Goal: Task Accomplishment & Management: Manage account settings

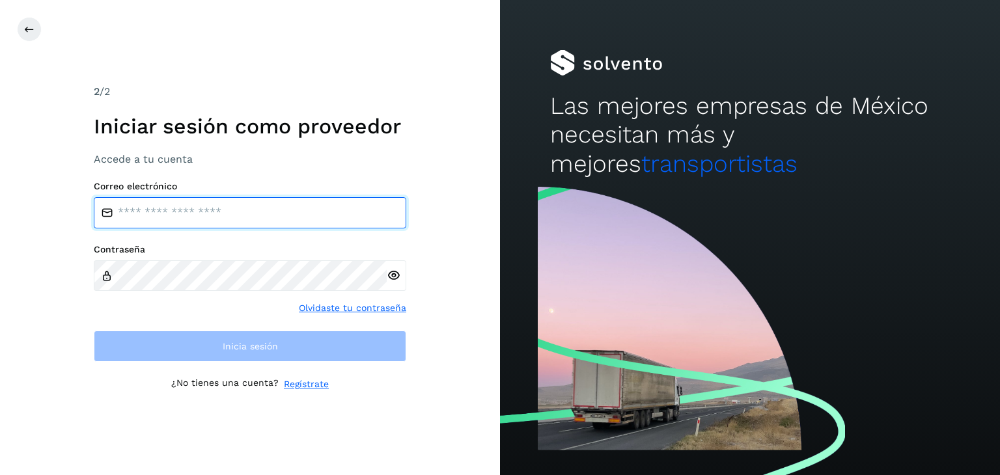
type input "**********"
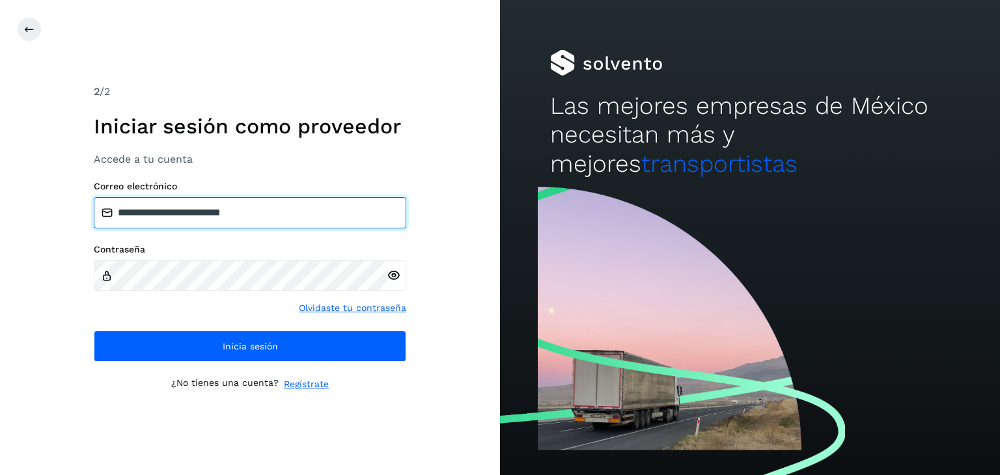
click at [263, 214] on input "**********" at bounding box center [250, 212] width 312 height 31
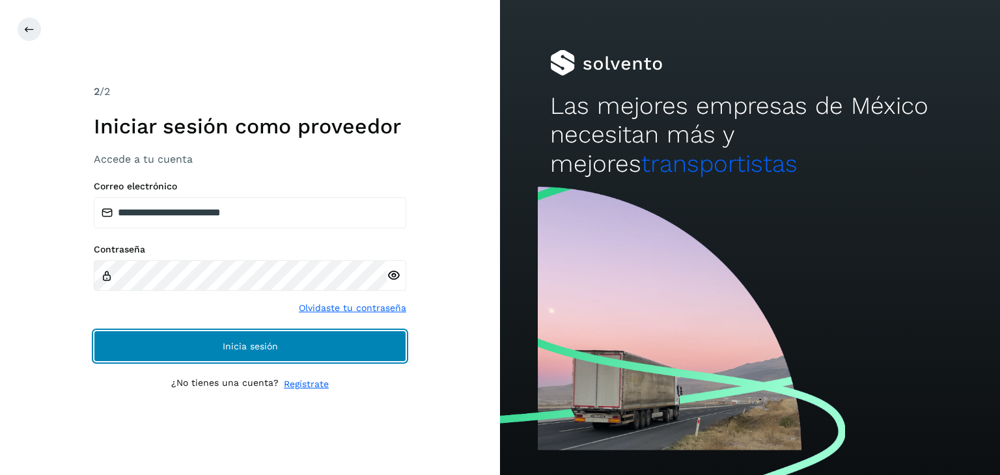
click at [253, 336] on button "Inicia sesión" at bounding box center [250, 346] width 312 height 31
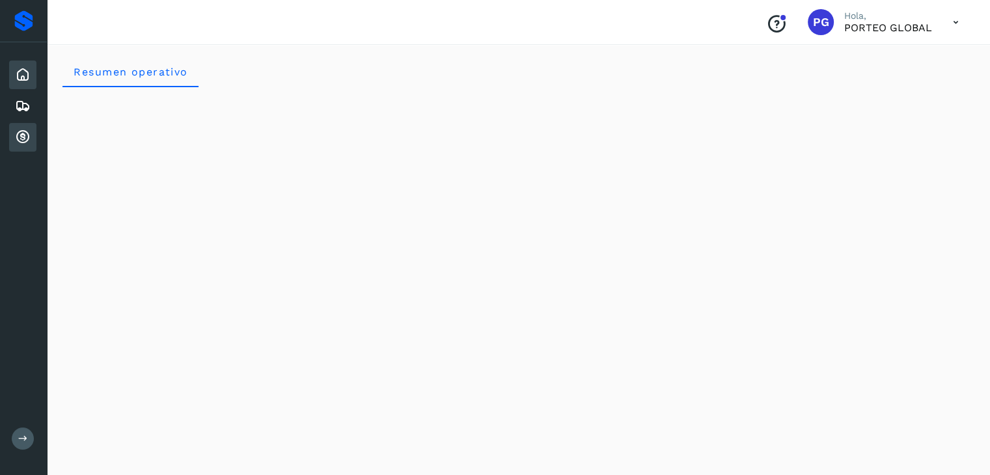
click at [20, 133] on icon at bounding box center [23, 138] width 16 height 16
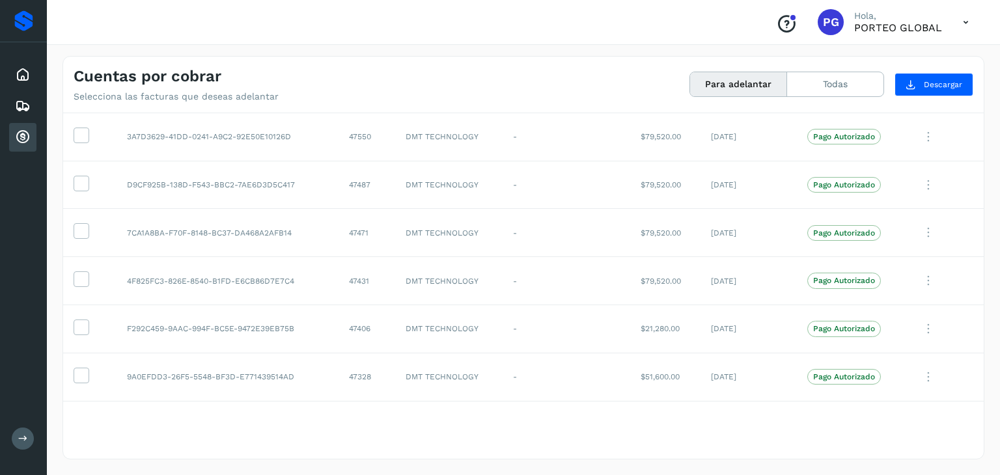
scroll to position [2523, 0]
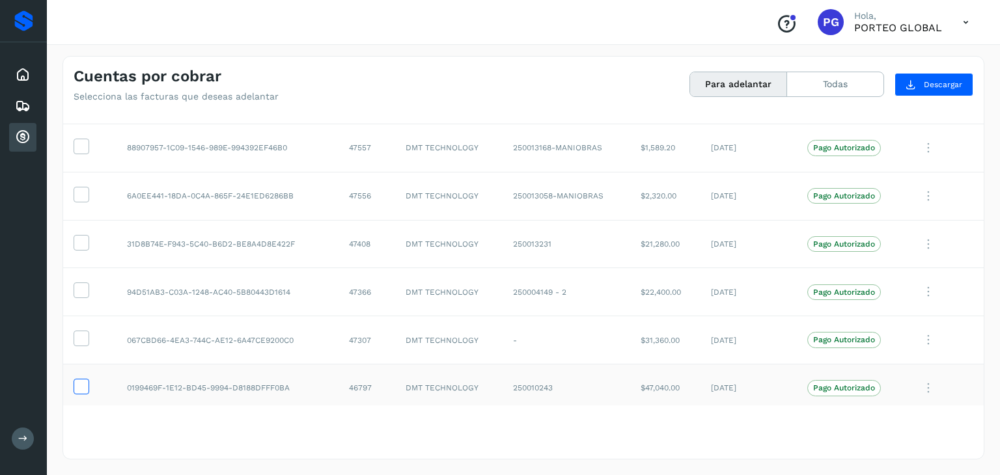
click at [83, 381] on icon at bounding box center [81, 386] width 14 height 14
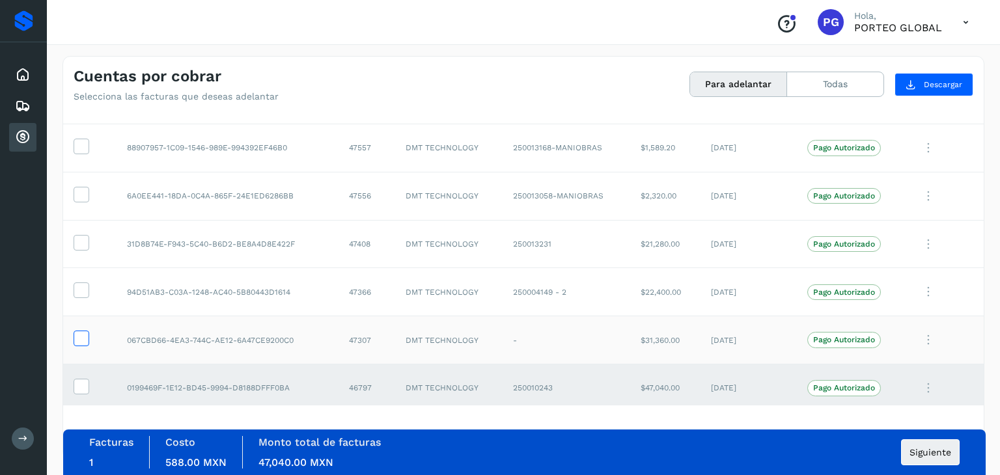
click at [78, 331] on icon at bounding box center [81, 338] width 14 height 14
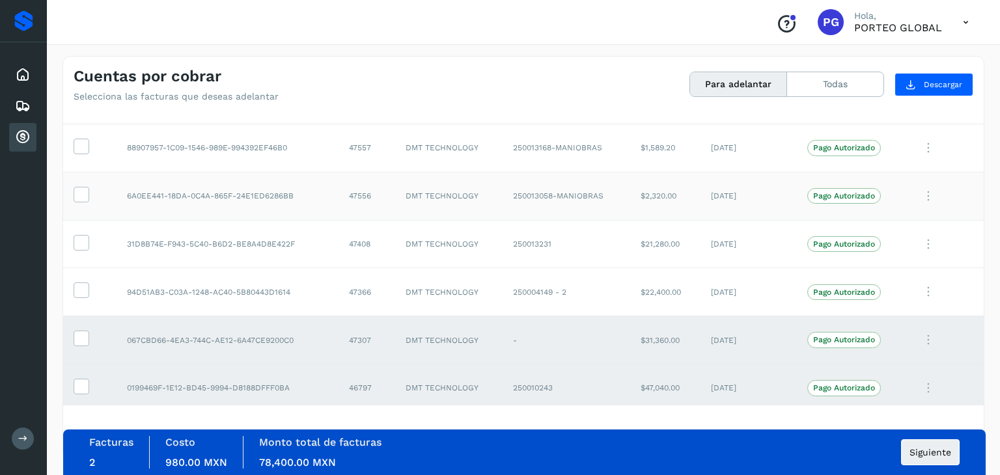
drag, startPoint x: 82, startPoint y: 188, endPoint x: 79, endPoint y: 169, distance: 19.7
click at [83, 188] on icon at bounding box center [81, 194] width 14 height 14
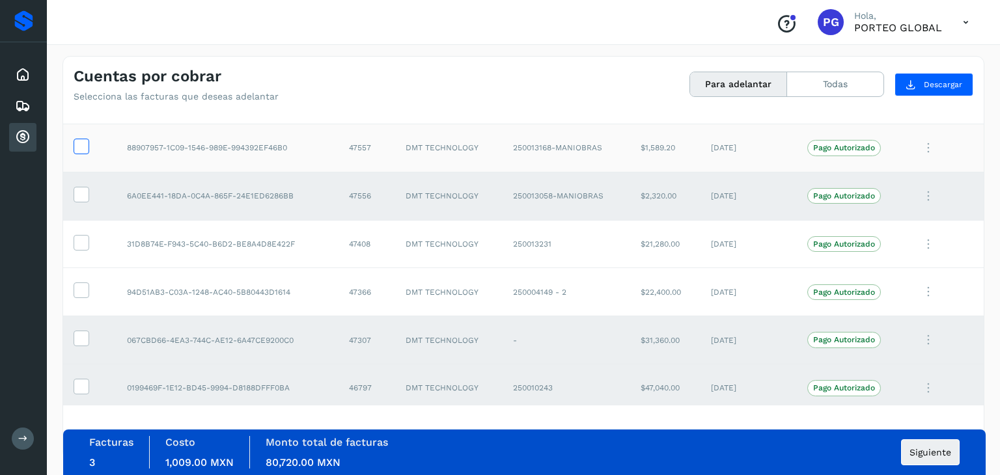
click at [78, 144] on icon at bounding box center [81, 146] width 14 height 14
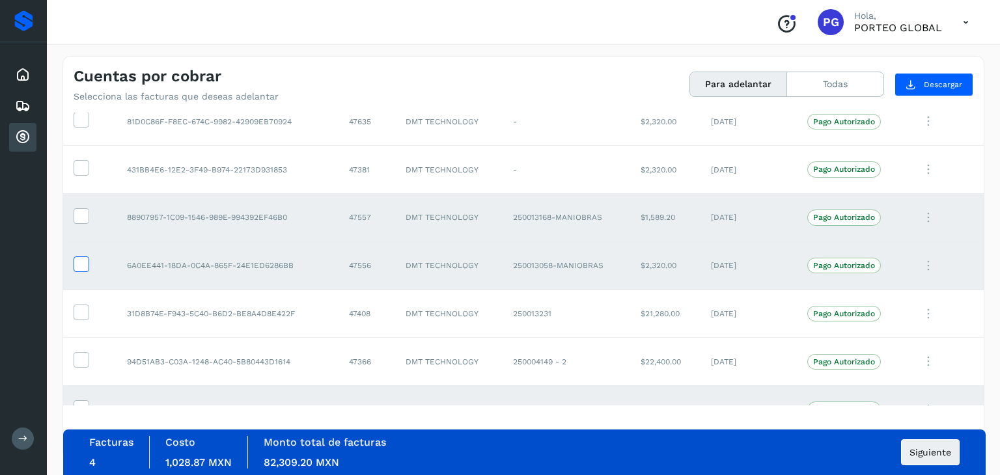
scroll to position [2393, 0]
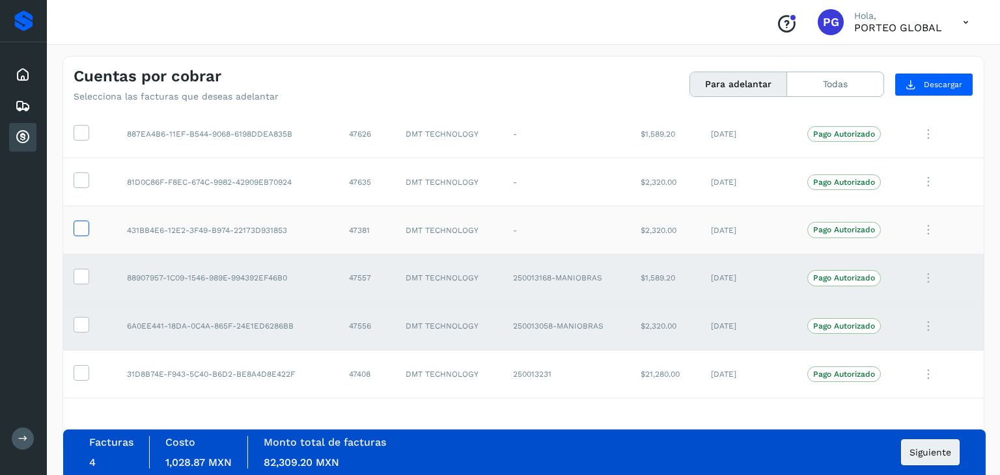
click at [81, 221] on icon at bounding box center [81, 228] width 14 height 14
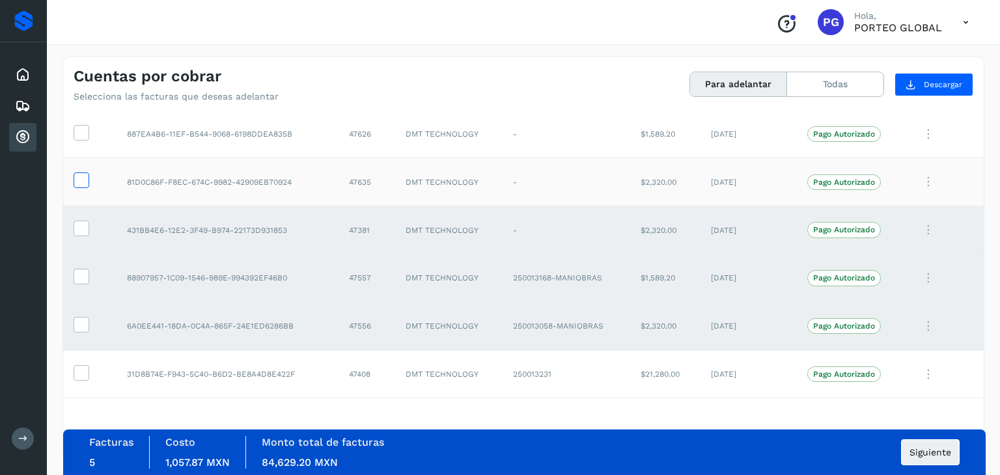
click at [77, 176] on icon at bounding box center [81, 180] width 14 height 14
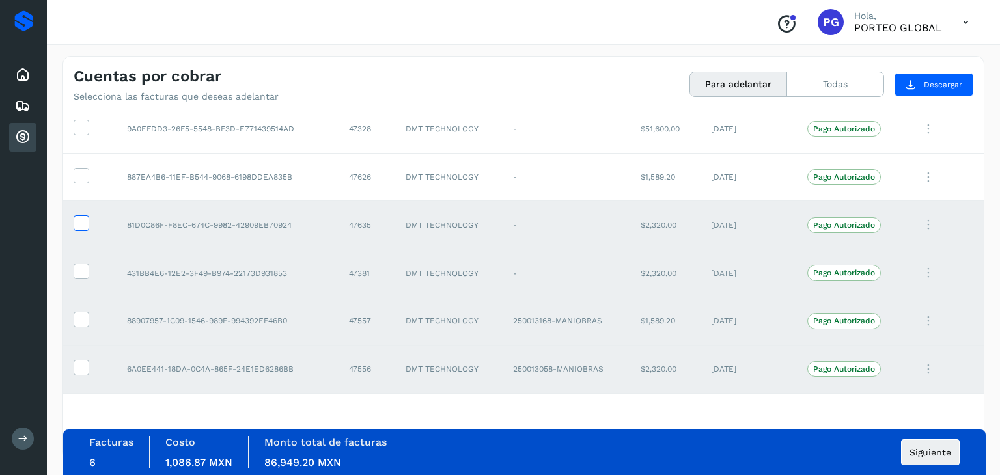
scroll to position [2328, 0]
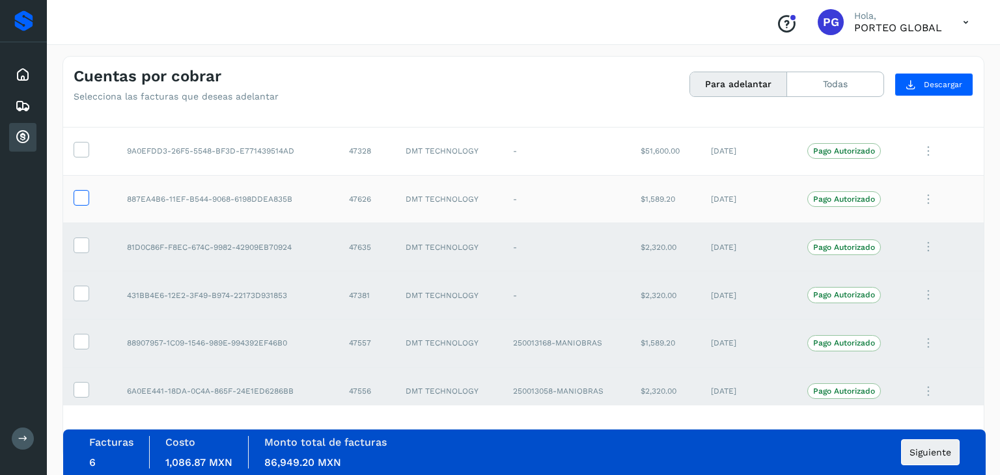
click at [80, 190] on icon at bounding box center [81, 197] width 14 height 14
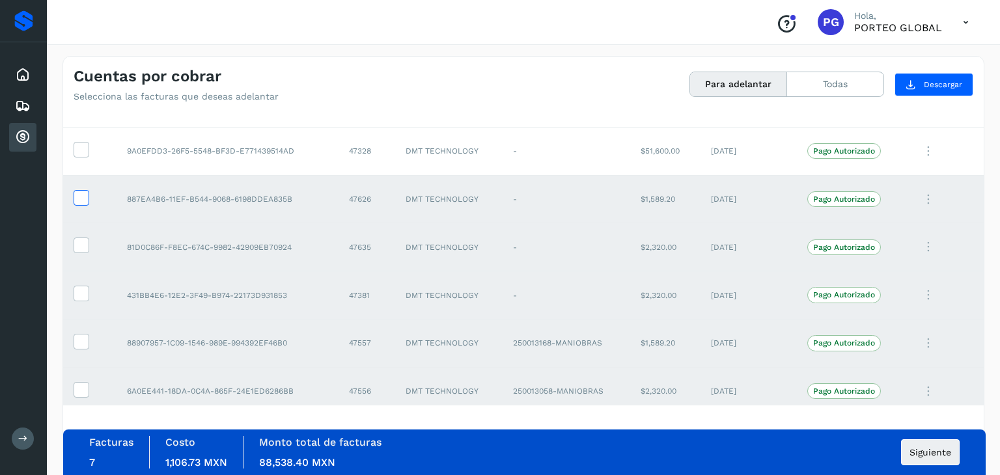
click at [80, 190] on icon at bounding box center [81, 197] width 14 height 14
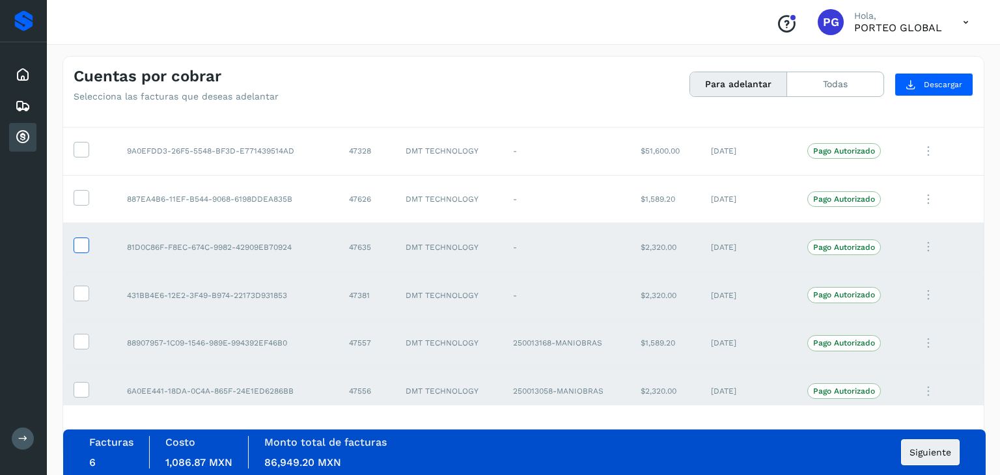
click at [79, 238] on icon at bounding box center [81, 245] width 14 height 14
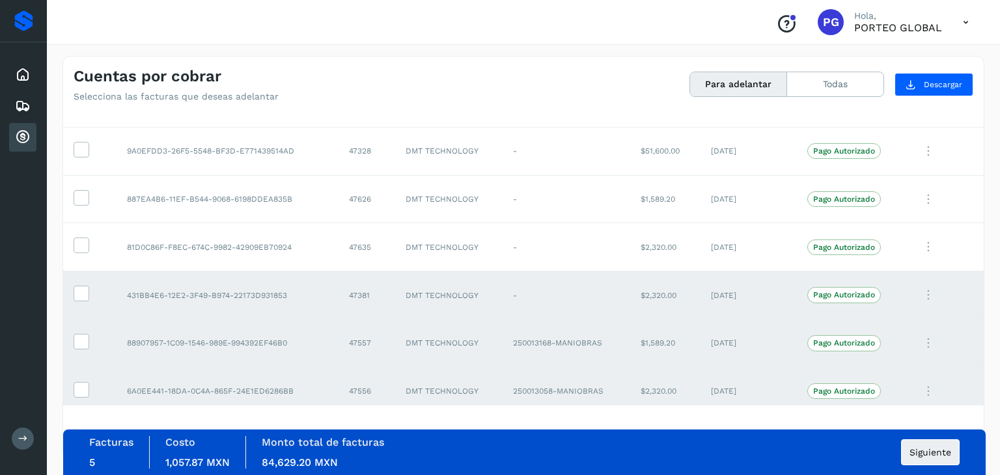
click at [82, 277] on td at bounding box center [89, 295] width 53 height 48
click at [81, 288] on icon at bounding box center [81, 293] width 14 height 14
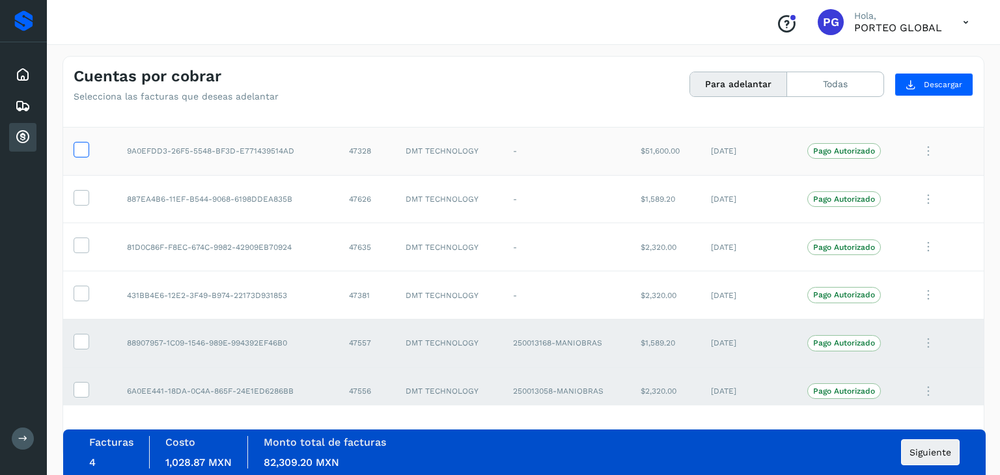
click at [74, 142] on icon at bounding box center [81, 149] width 14 height 14
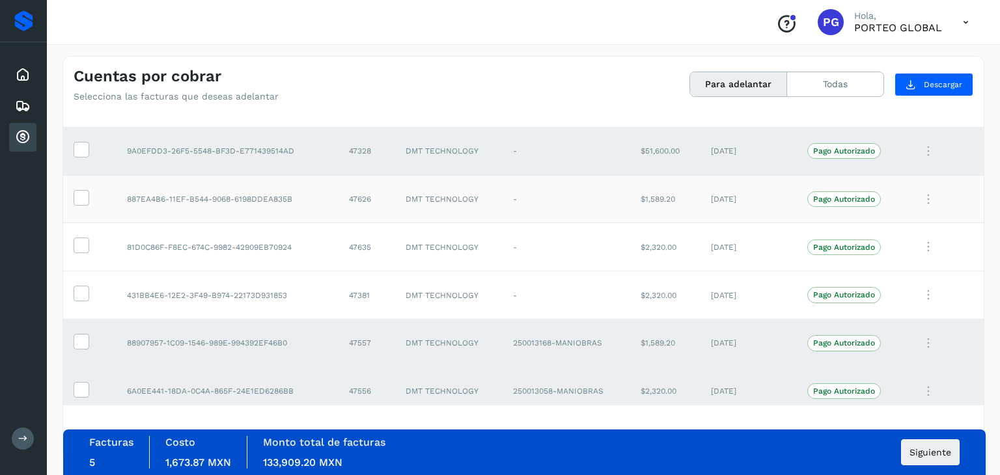
scroll to position [2198, 0]
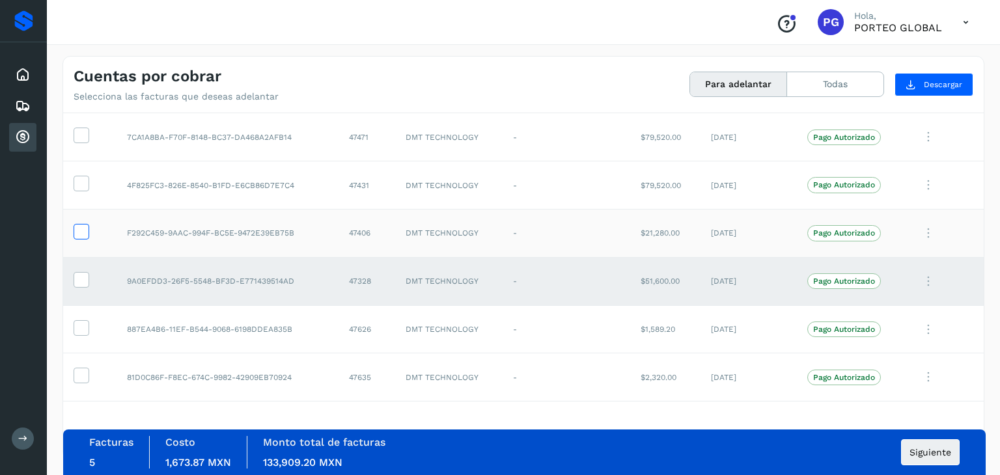
click at [79, 225] on icon at bounding box center [81, 231] width 14 height 14
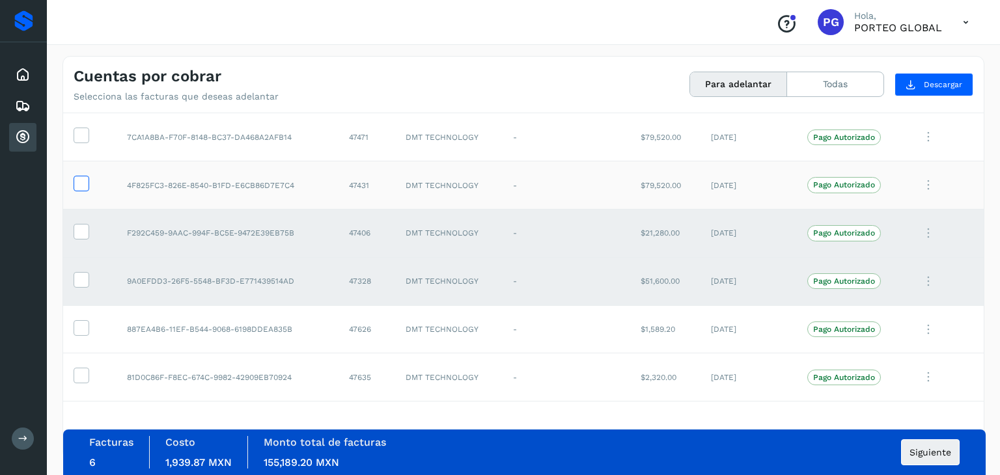
click at [80, 176] on icon at bounding box center [81, 183] width 14 height 14
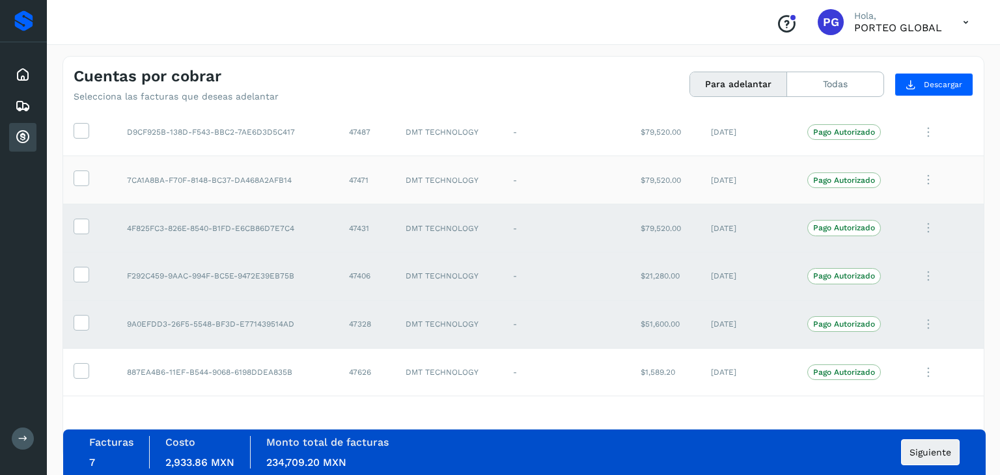
scroll to position [2133, 0]
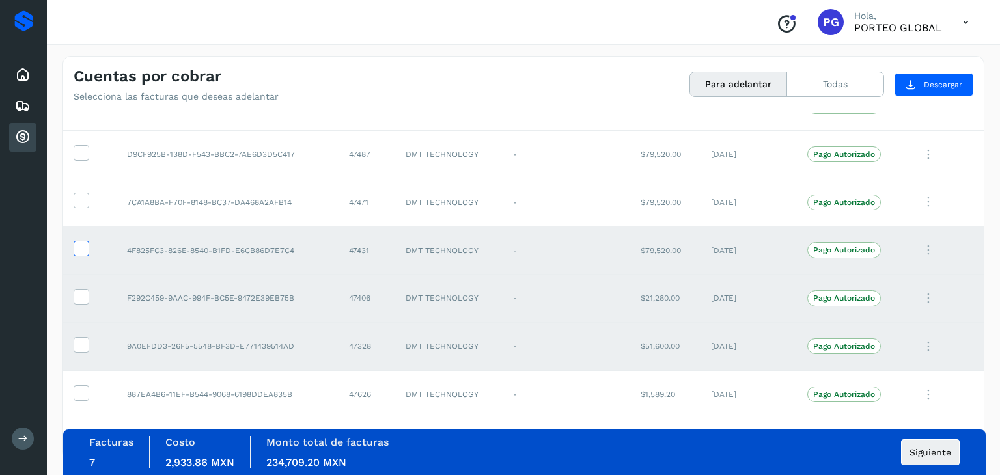
click at [85, 245] on icon at bounding box center [81, 248] width 14 height 14
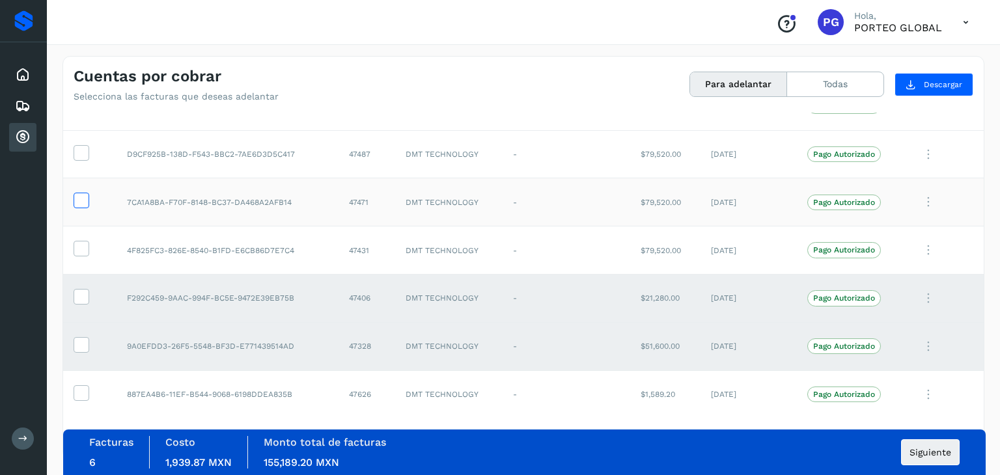
click at [77, 197] on icon at bounding box center [81, 200] width 14 height 14
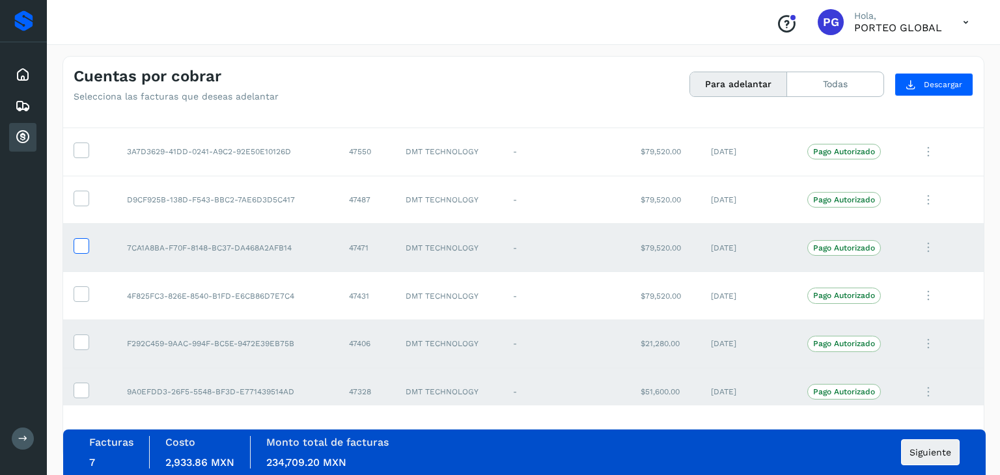
scroll to position [2068, 0]
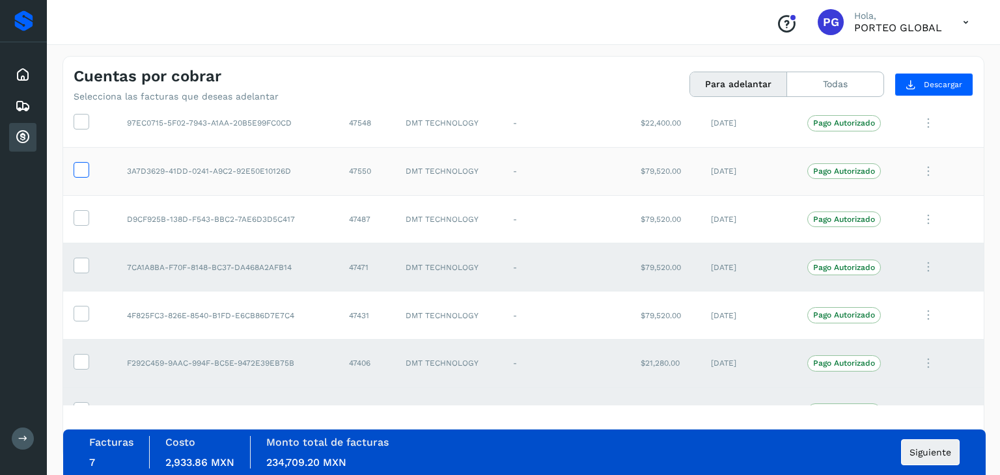
click at [76, 171] on span at bounding box center [81, 172] width 14 height 9
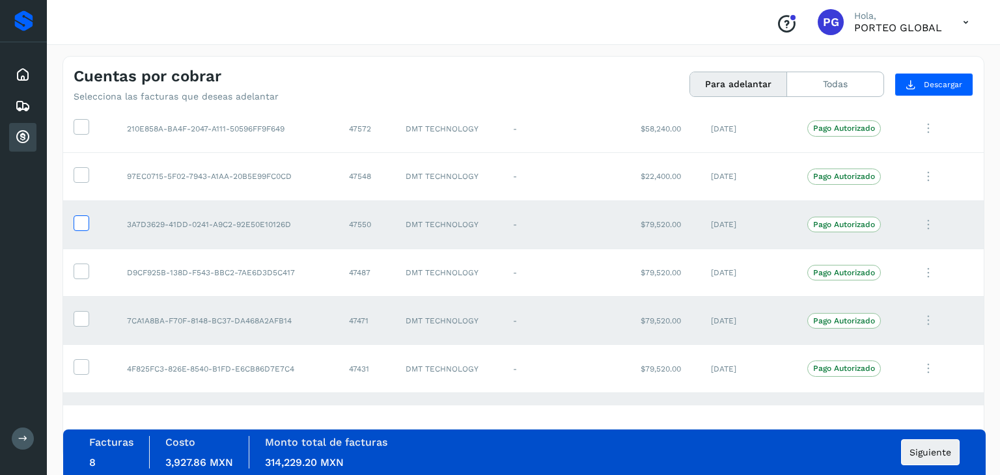
scroll to position [2003, 0]
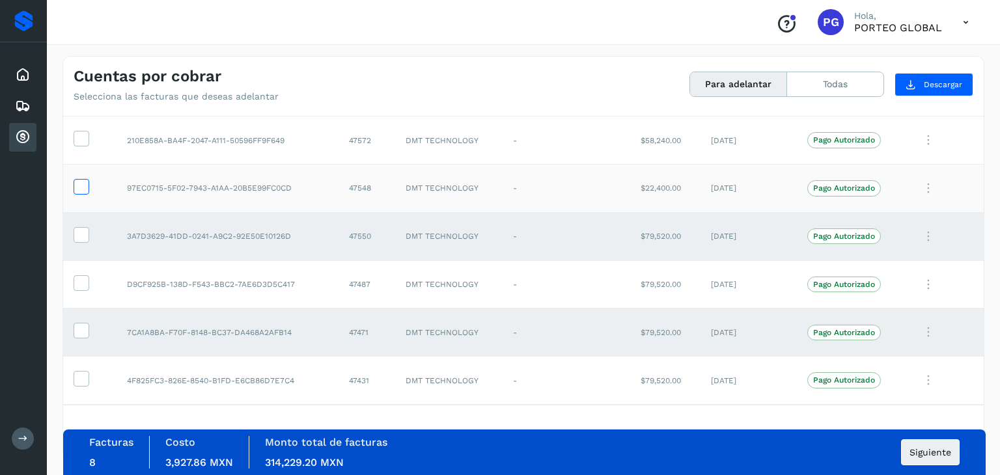
click at [78, 181] on icon at bounding box center [81, 186] width 14 height 14
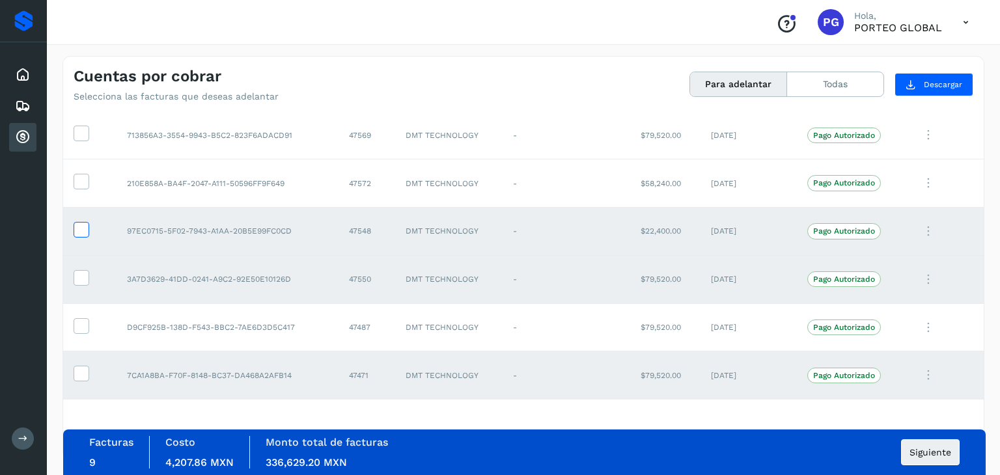
scroll to position [1937, 0]
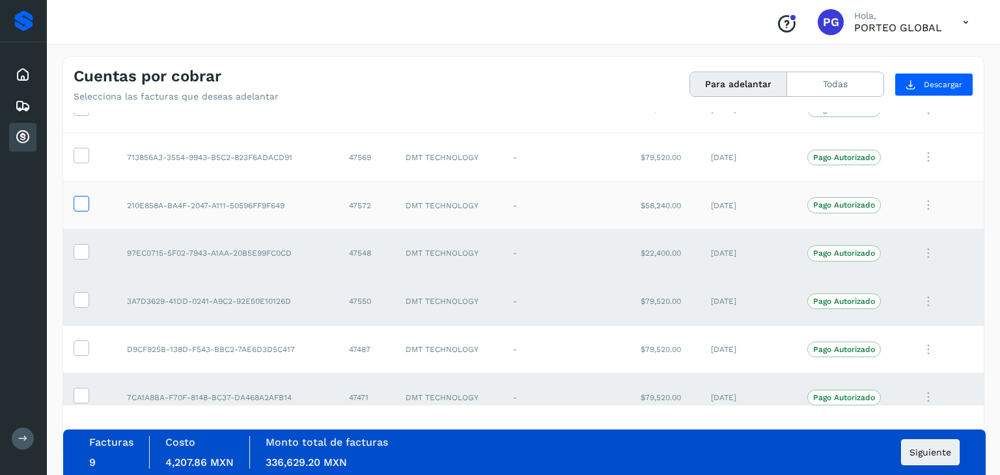
click at [81, 201] on icon at bounding box center [81, 203] width 14 height 14
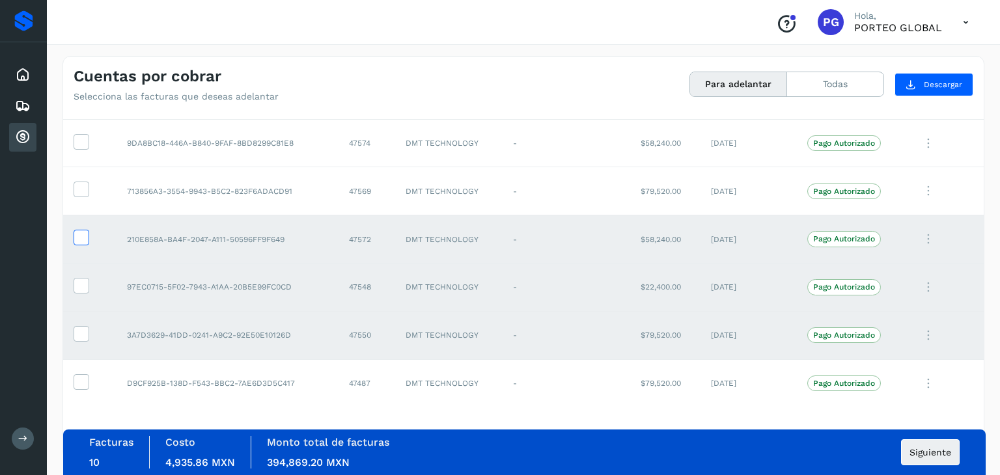
scroll to position [1872, 0]
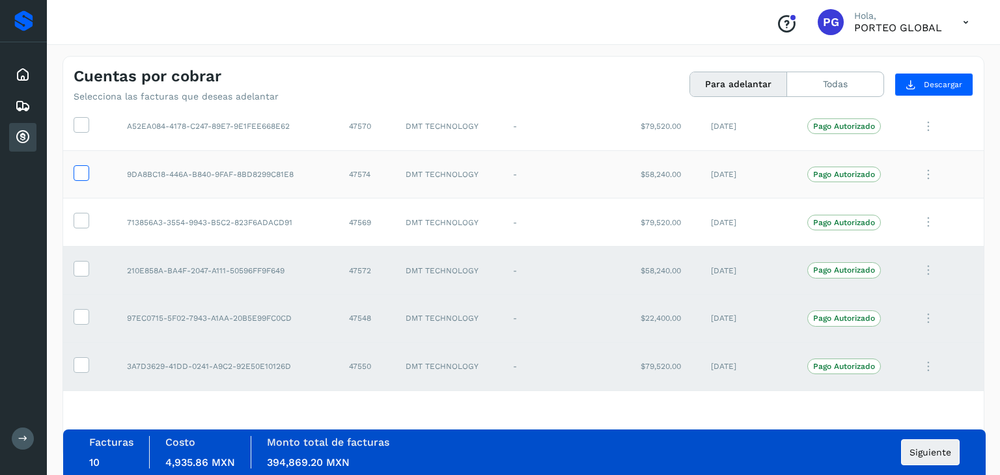
click at [77, 170] on icon at bounding box center [81, 172] width 14 height 14
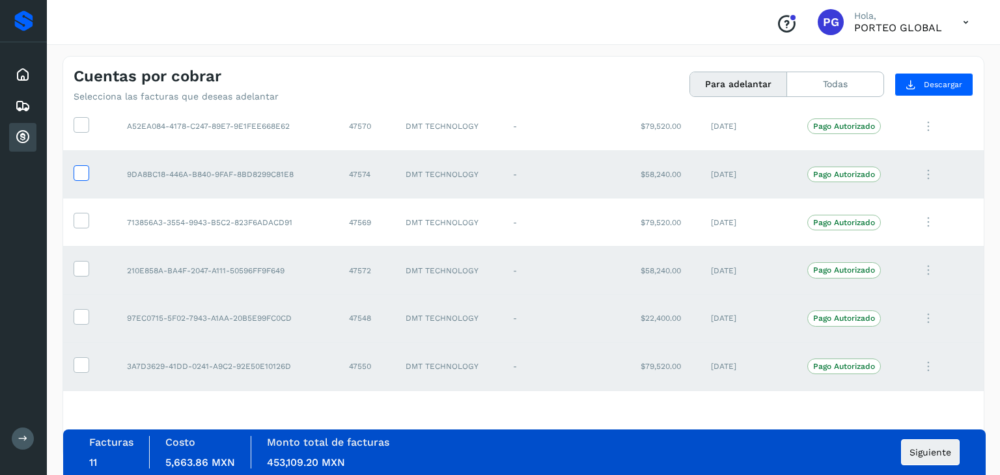
scroll to position [1807, 0]
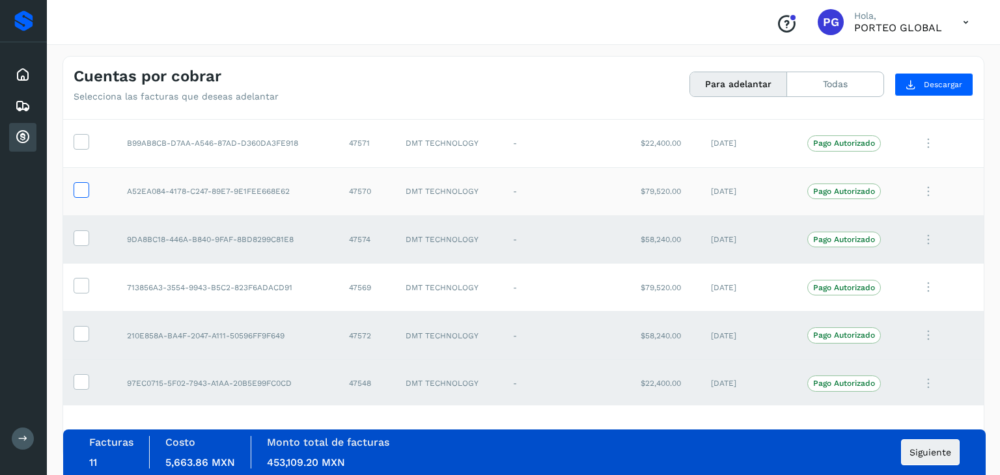
click at [77, 183] on icon at bounding box center [81, 189] width 14 height 14
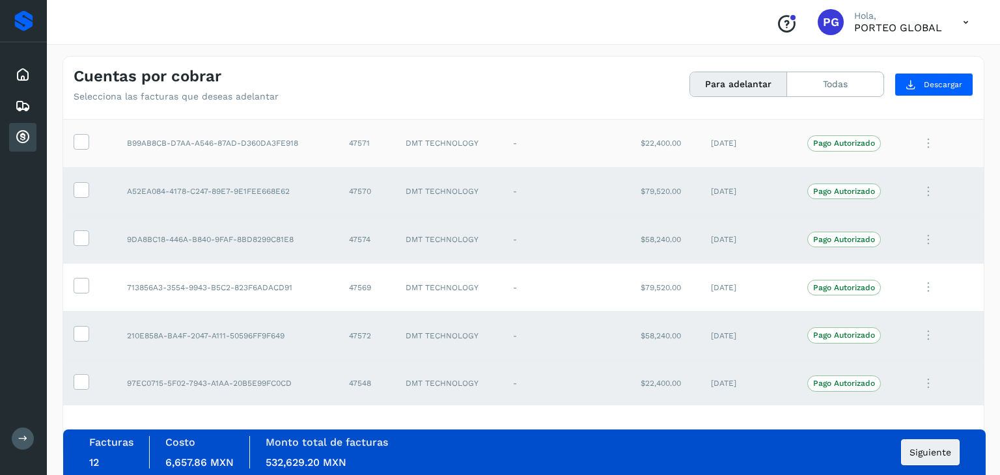
click at [77, 146] on td at bounding box center [89, 144] width 53 height 48
click at [81, 136] on icon at bounding box center [81, 141] width 14 height 14
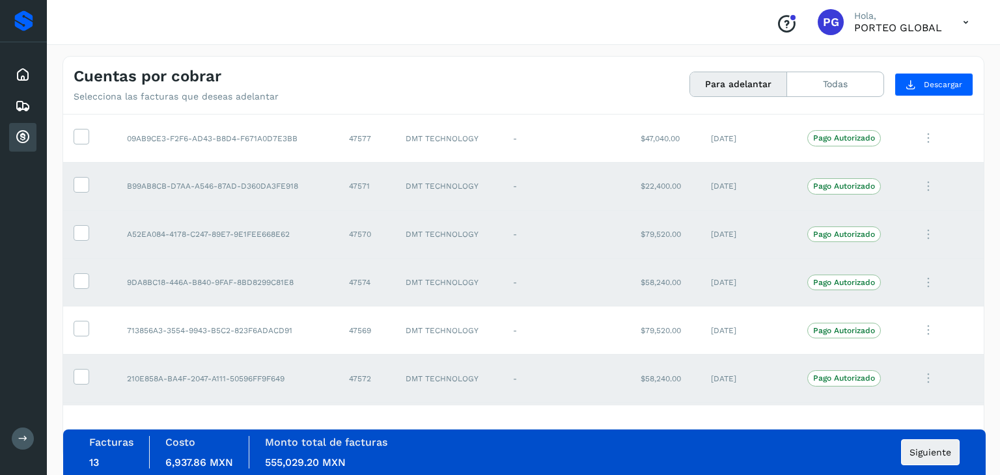
scroll to position [1742, 0]
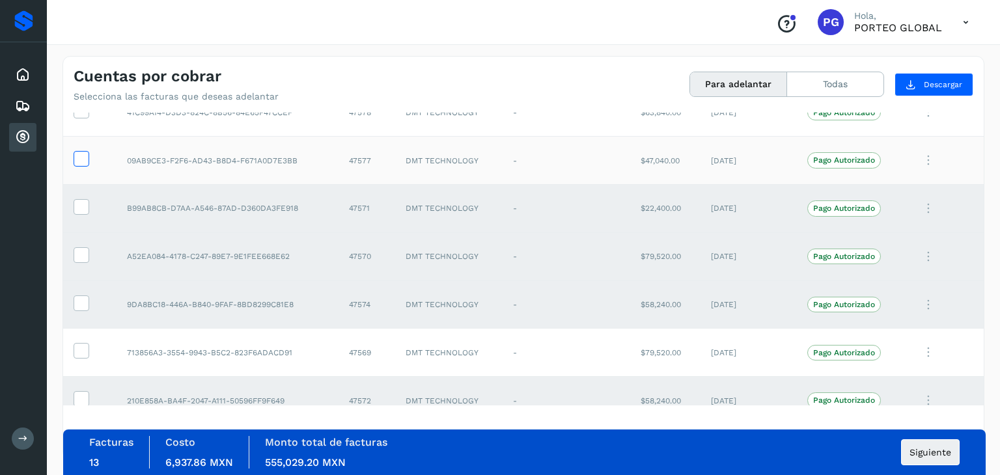
click at [85, 154] on icon at bounding box center [81, 158] width 14 height 14
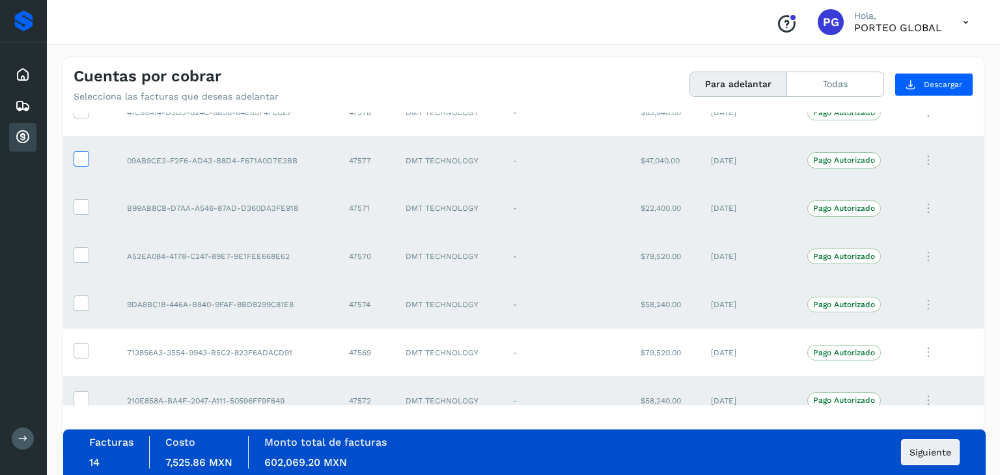
click at [85, 154] on icon at bounding box center [81, 158] width 14 height 14
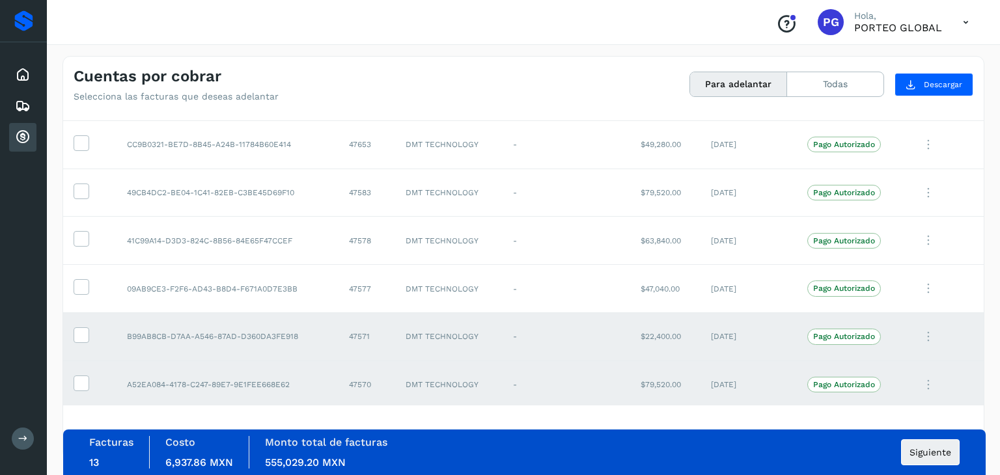
scroll to position [1612, 0]
click at [76, 139] on icon at bounding box center [81, 144] width 14 height 14
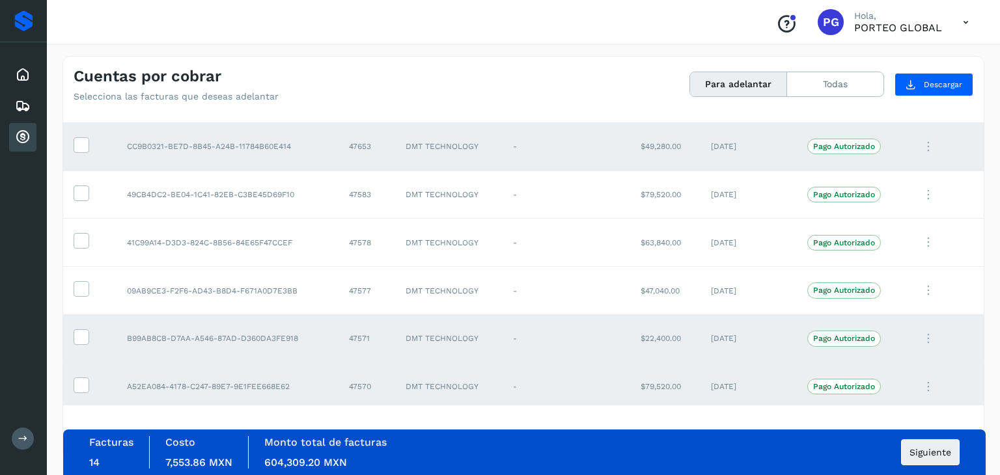
scroll to position [1547, 0]
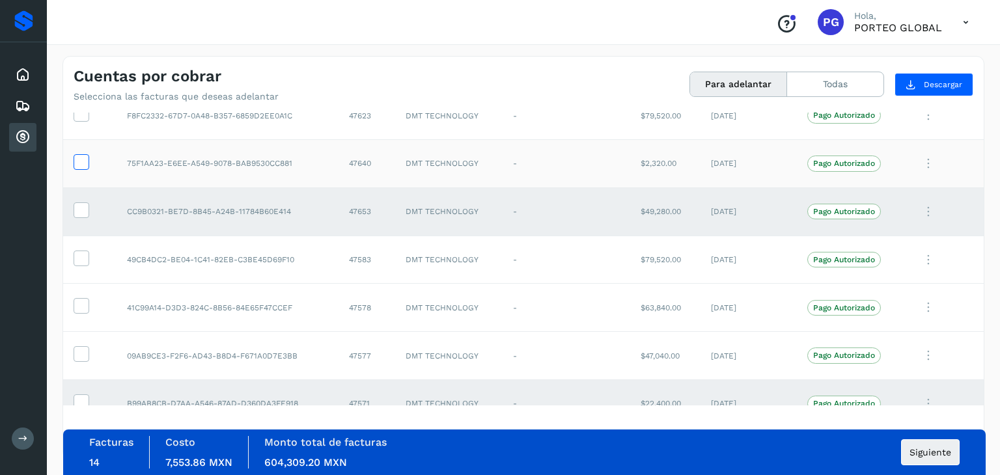
click at [77, 159] on icon at bounding box center [81, 161] width 14 height 14
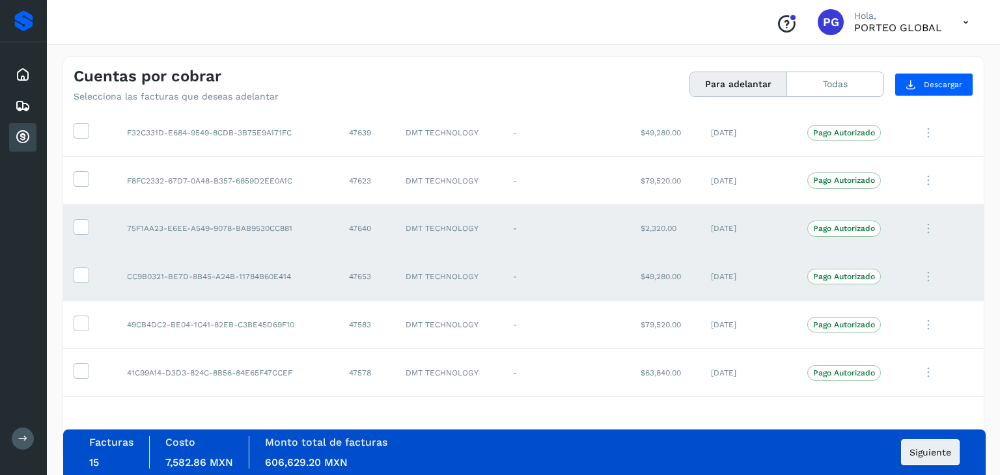
scroll to position [1417, 0]
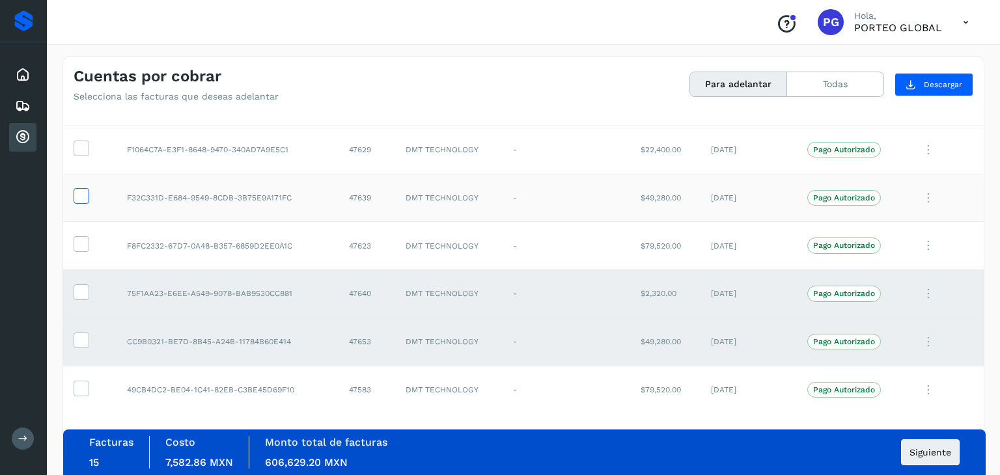
click at [89, 189] on label at bounding box center [82, 196] width 16 height 16
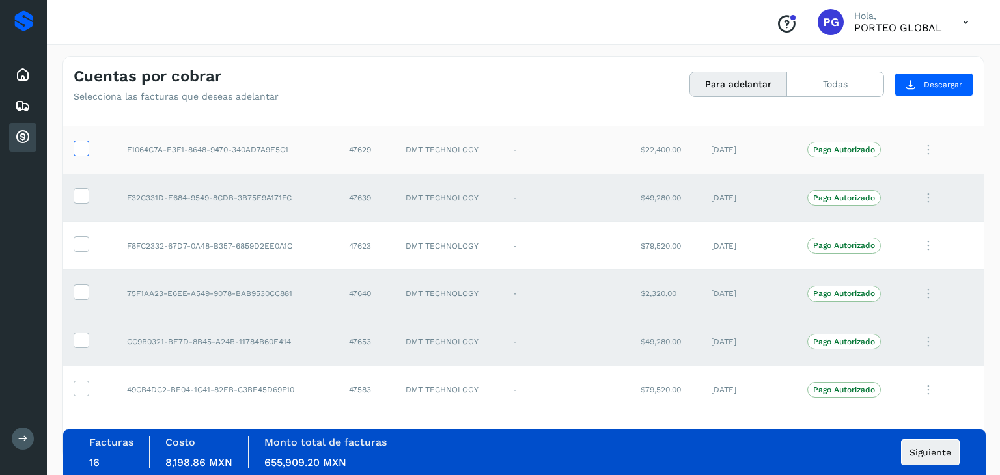
click at [80, 141] on icon at bounding box center [81, 148] width 14 height 14
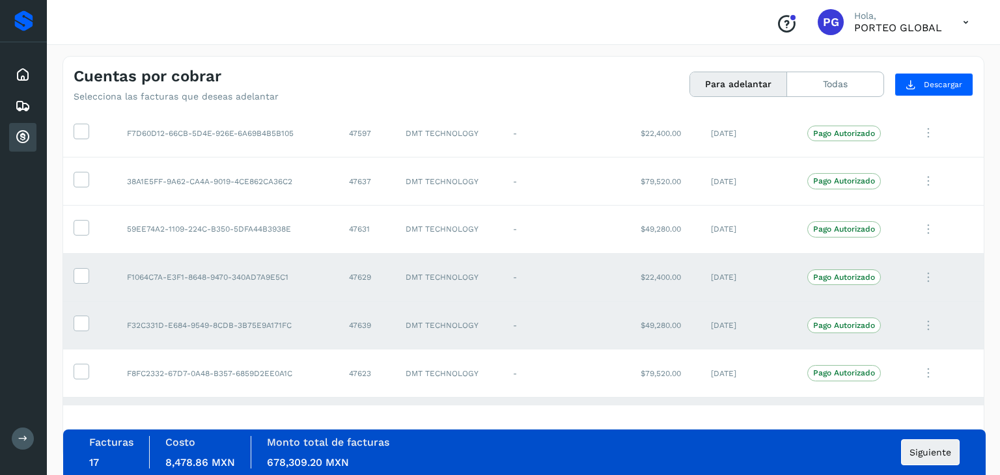
scroll to position [1286, 0]
click at [80, 223] on icon at bounding box center [81, 230] width 14 height 14
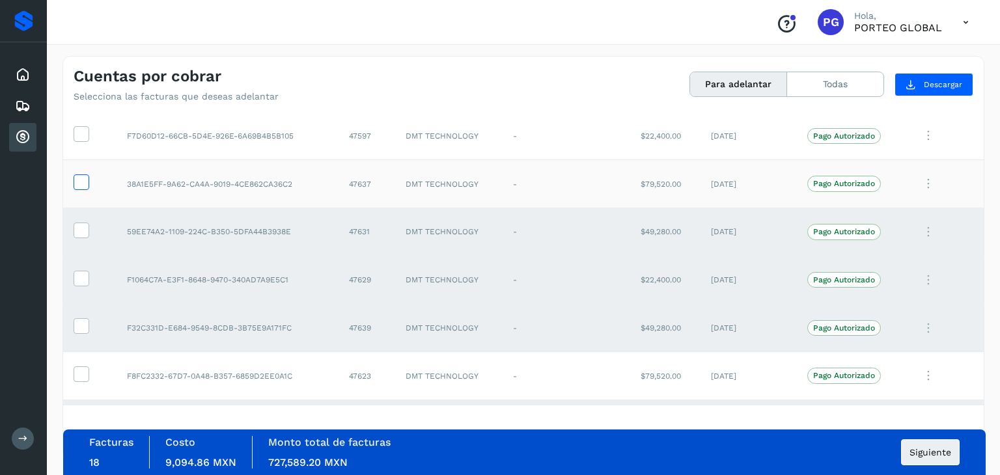
click at [77, 185] on span at bounding box center [81, 184] width 14 height 9
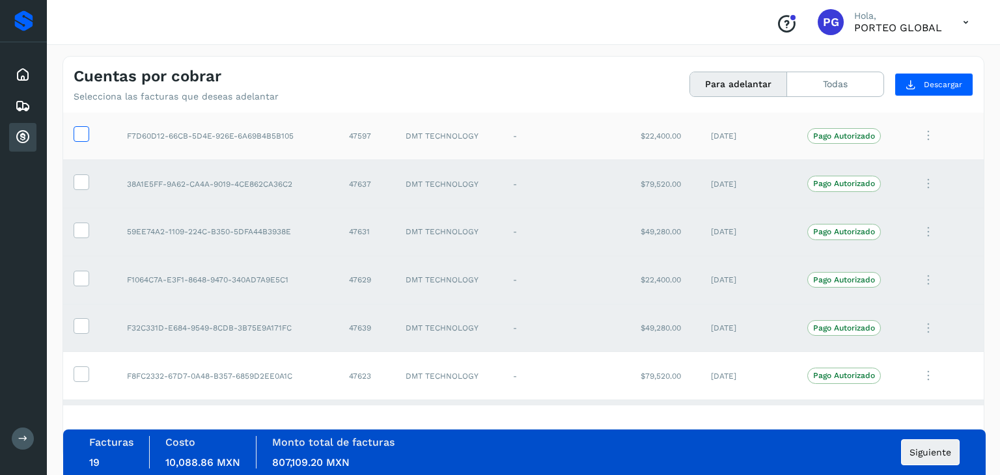
click at [82, 126] on icon at bounding box center [81, 133] width 14 height 14
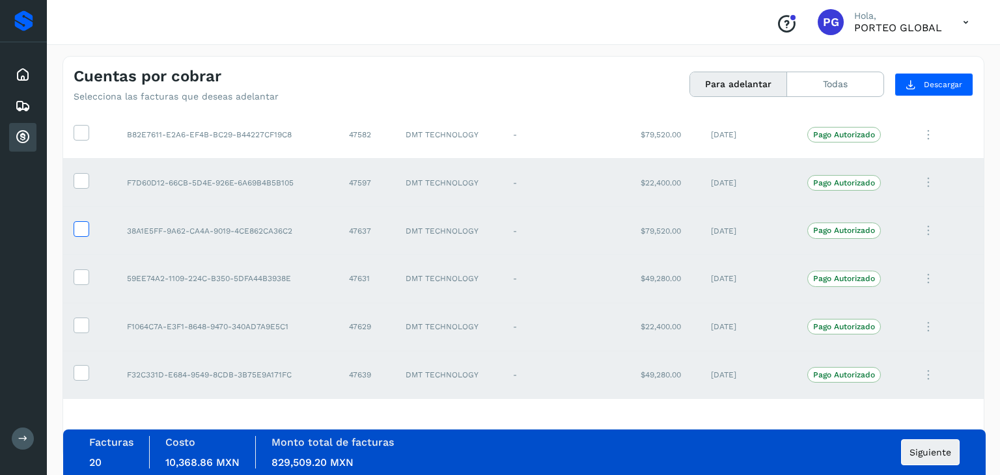
scroll to position [1221, 0]
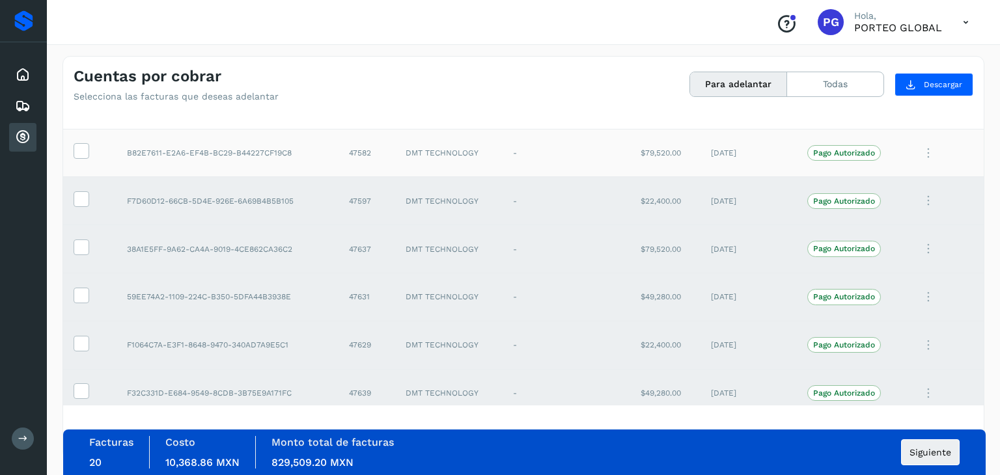
click at [77, 139] on td at bounding box center [89, 153] width 53 height 48
click at [78, 150] on icon at bounding box center [81, 150] width 14 height 14
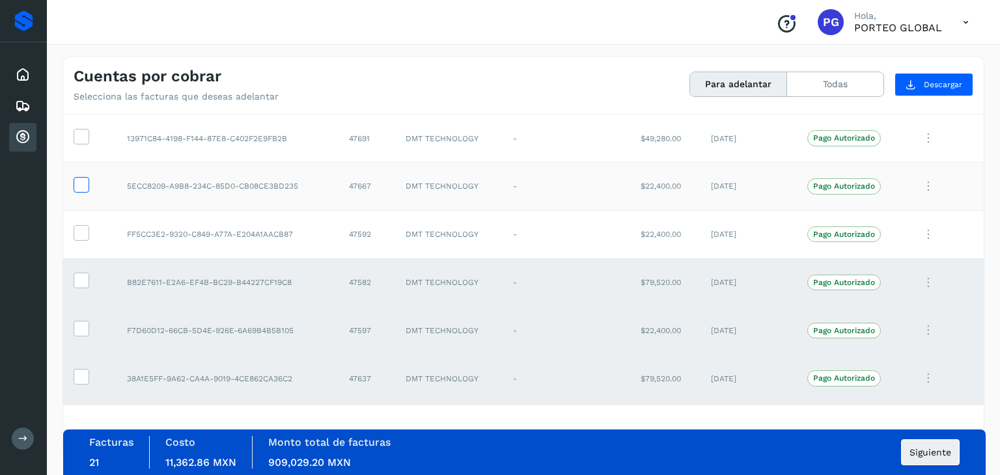
scroll to position [1091, 0]
click at [89, 229] on td at bounding box center [89, 235] width 53 height 48
click at [80, 230] on icon at bounding box center [81, 233] width 14 height 14
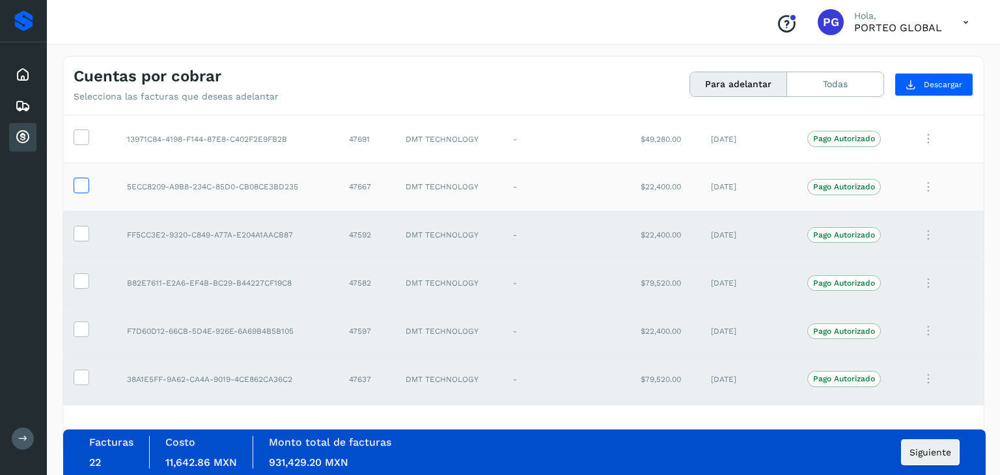
click at [77, 180] on icon at bounding box center [81, 185] width 14 height 14
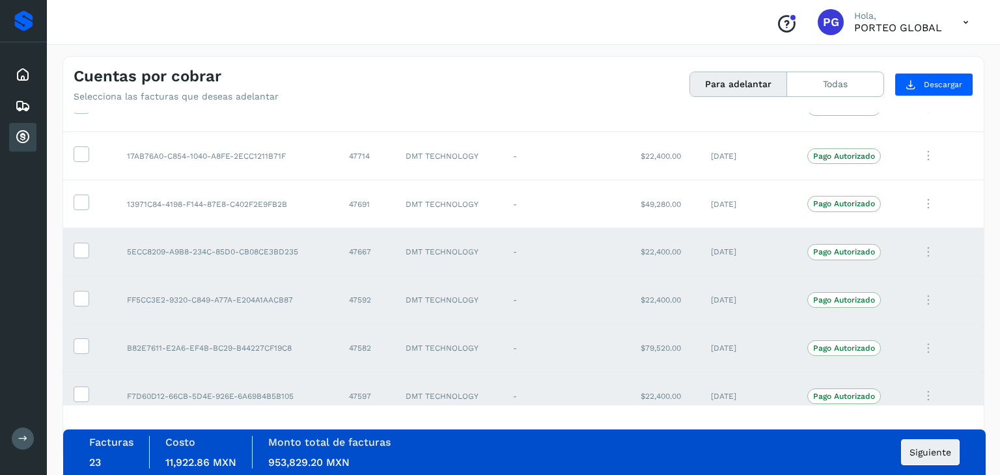
scroll to position [896, 0]
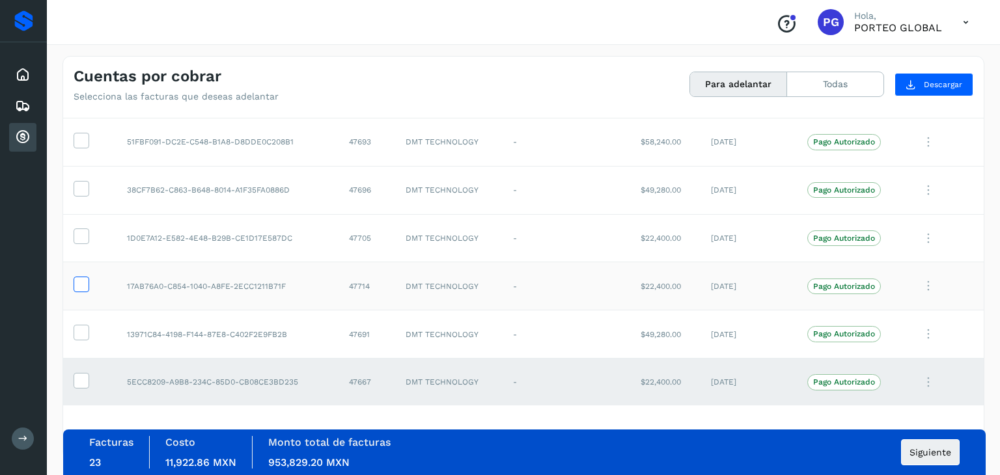
click at [81, 277] on icon at bounding box center [81, 284] width 14 height 14
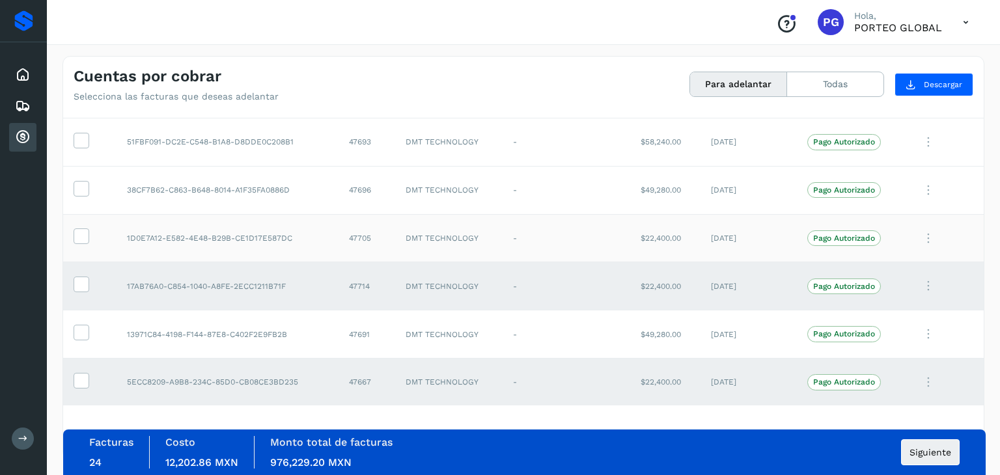
click at [76, 245] on td at bounding box center [89, 238] width 53 height 48
click at [76, 235] on icon at bounding box center [81, 236] width 14 height 14
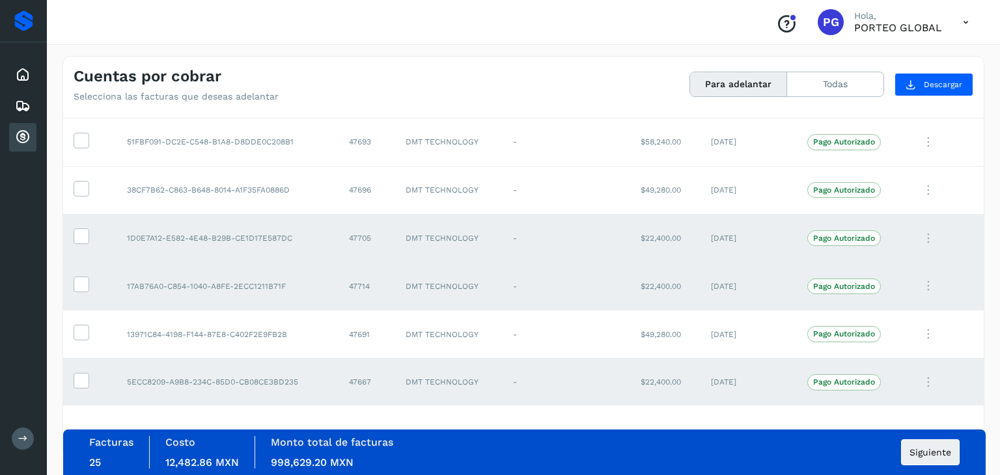
scroll to position [831, 0]
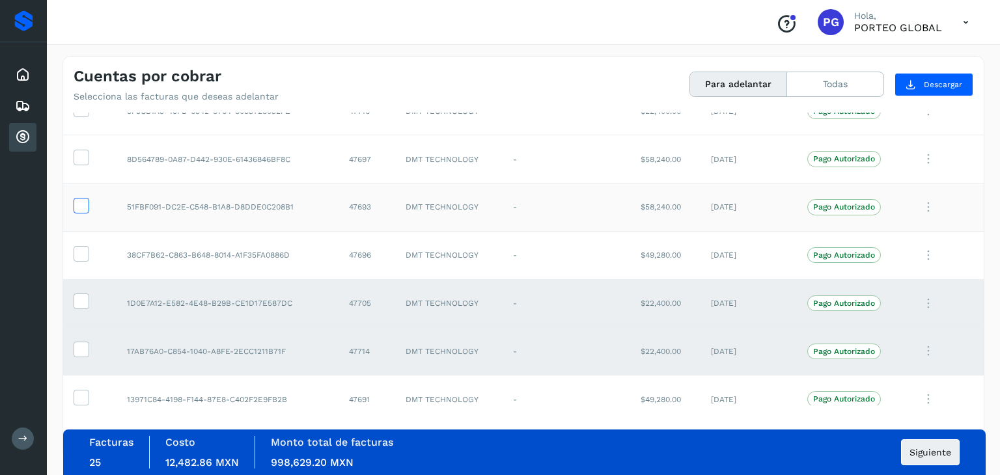
click at [76, 203] on icon at bounding box center [81, 205] width 14 height 14
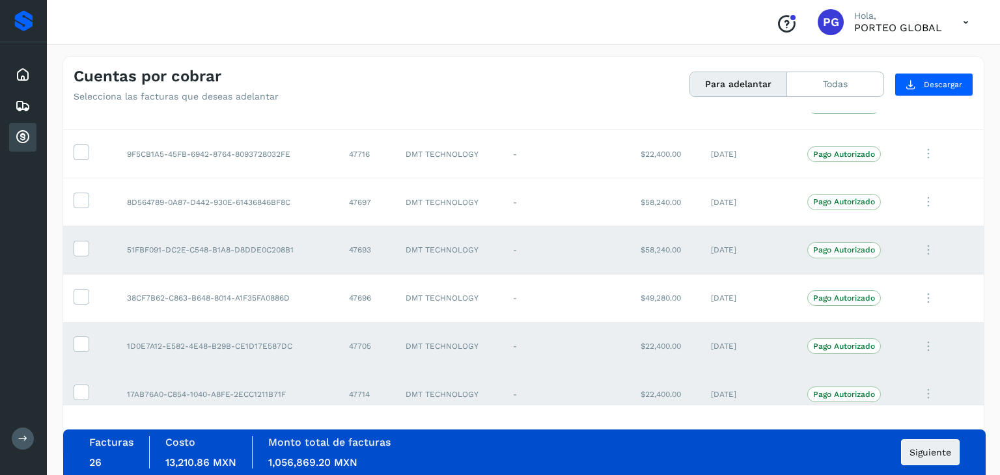
scroll to position [766, 0]
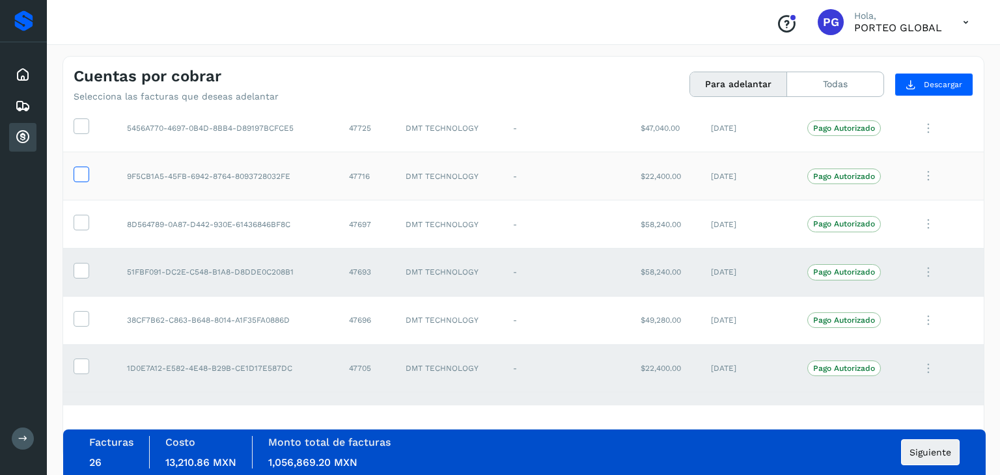
click at [83, 175] on icon at bounding box center [81, 174] width 14 height 14
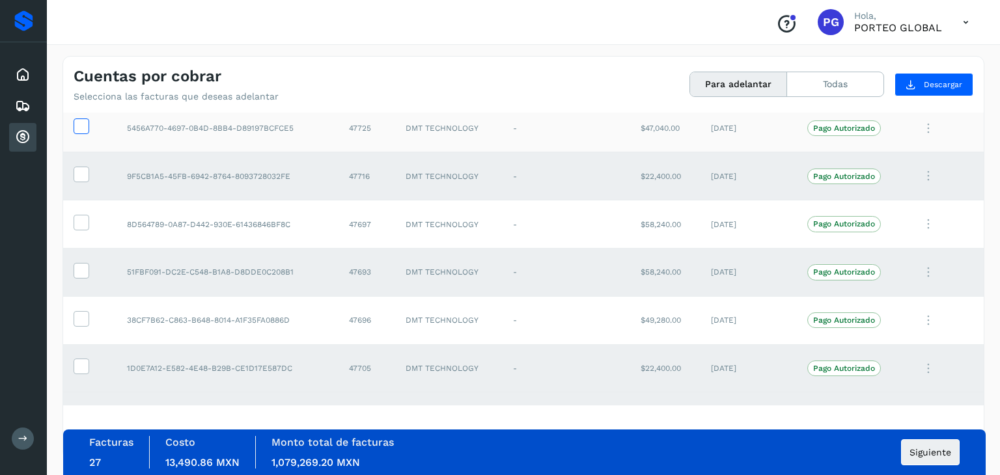
click at [81, 123] on icon at bounding box center [81, 125] width 14 height 14
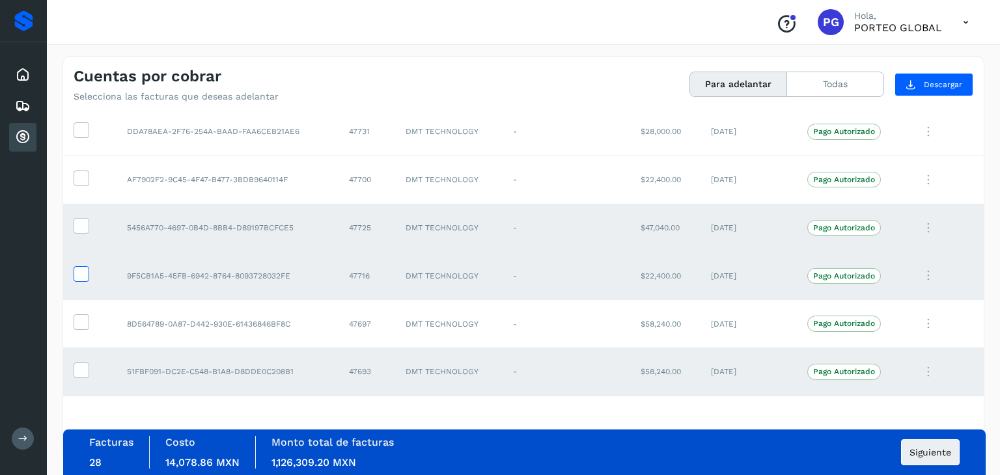
scroll to position [635, 0]
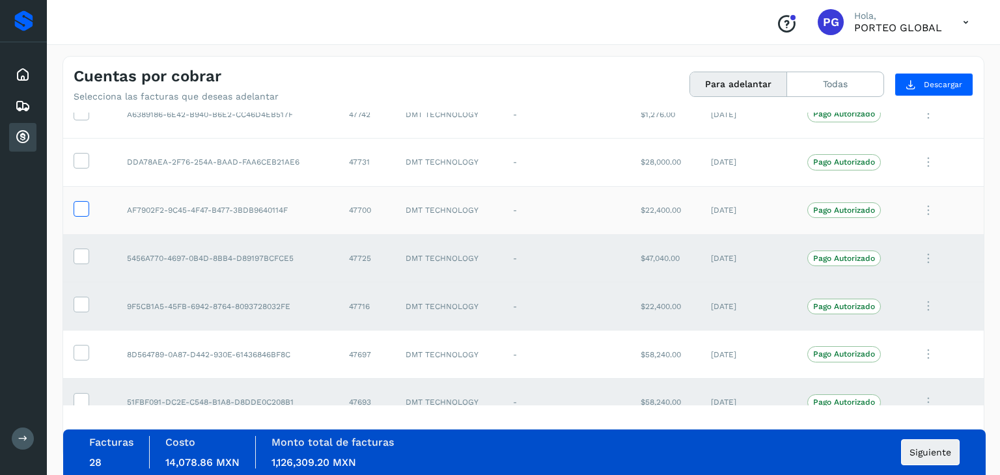
click at [83, 206] on icon at bounding box center [81, 208] width 14 height 14
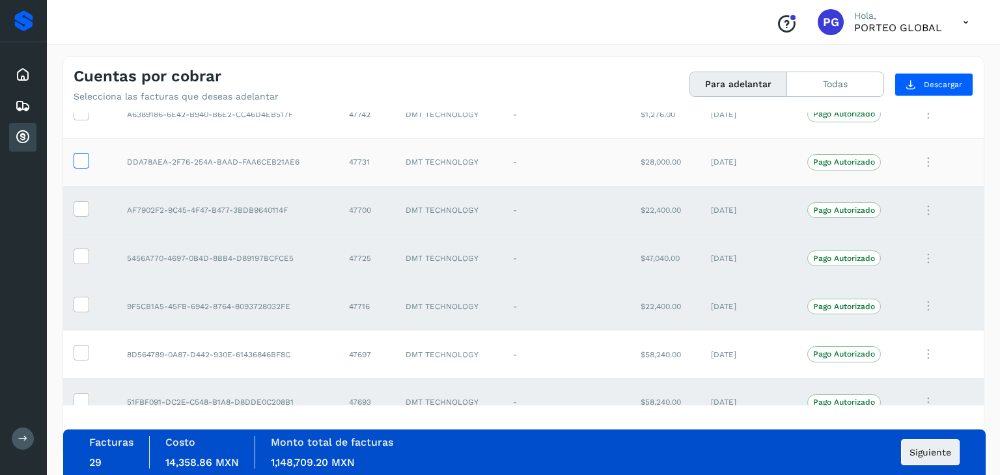
click at [78, 159] on icon at bounding box center [81, 160] width 14 height 14
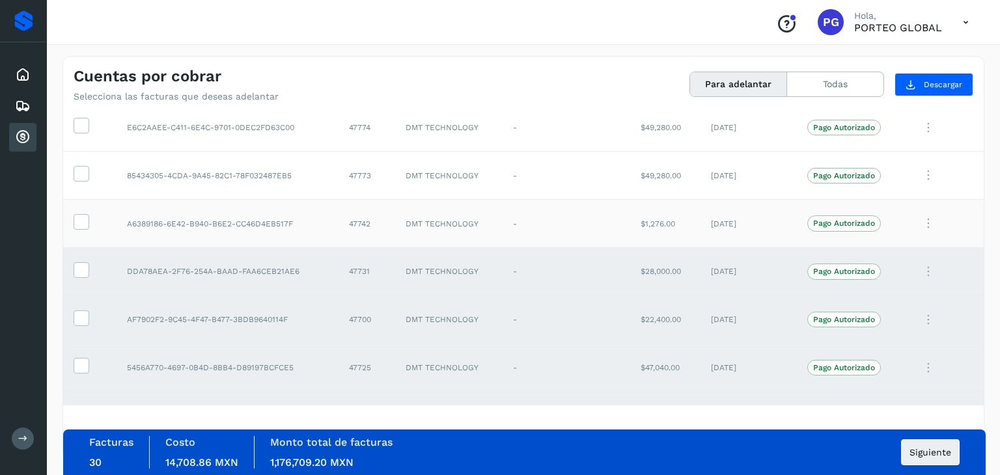
scroll to position [505, 0]
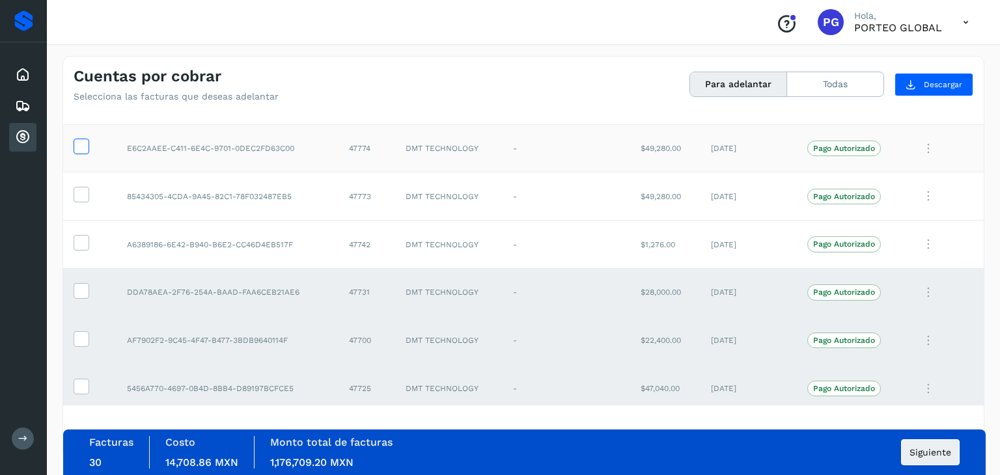
click at [81, 139] on label at bounding box center [82, 147] width 16 height 16
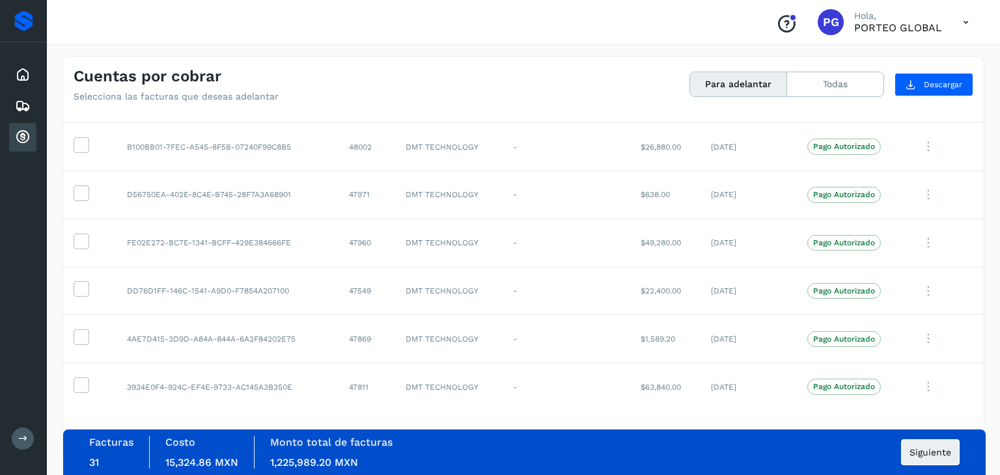
scroll to position [115, 0]
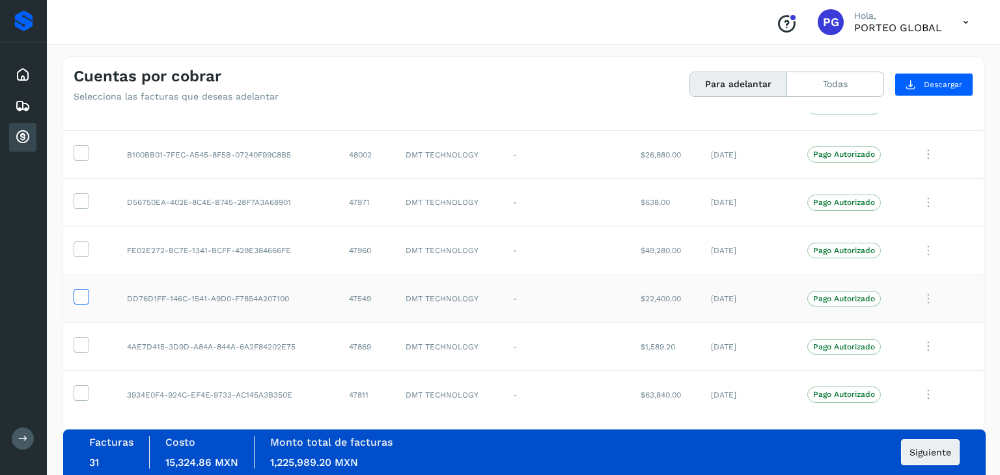
click at [81, 292] on icon at bounding box center [81, 296] width 14 height 14
